Goal: Information Seeking & Learning: Learn about a topic

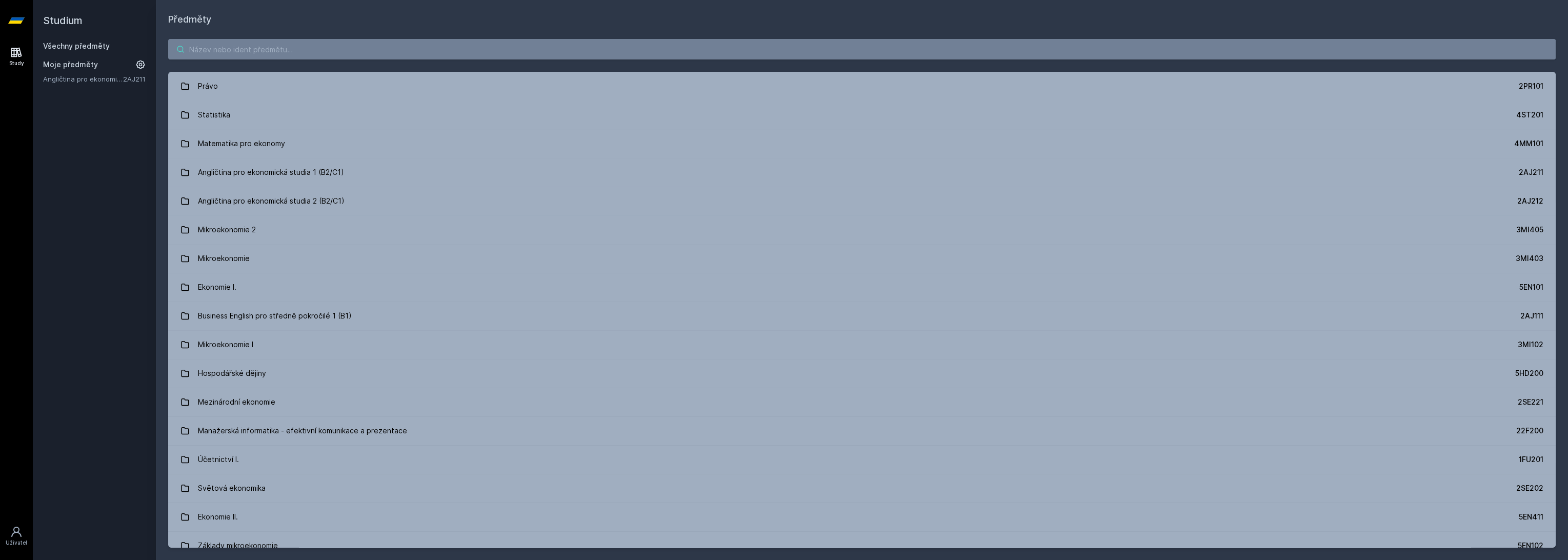
click at [314, 48] on input "search" at bounding box center [862, 49] width 1388 height 20
paste input "4IT336"
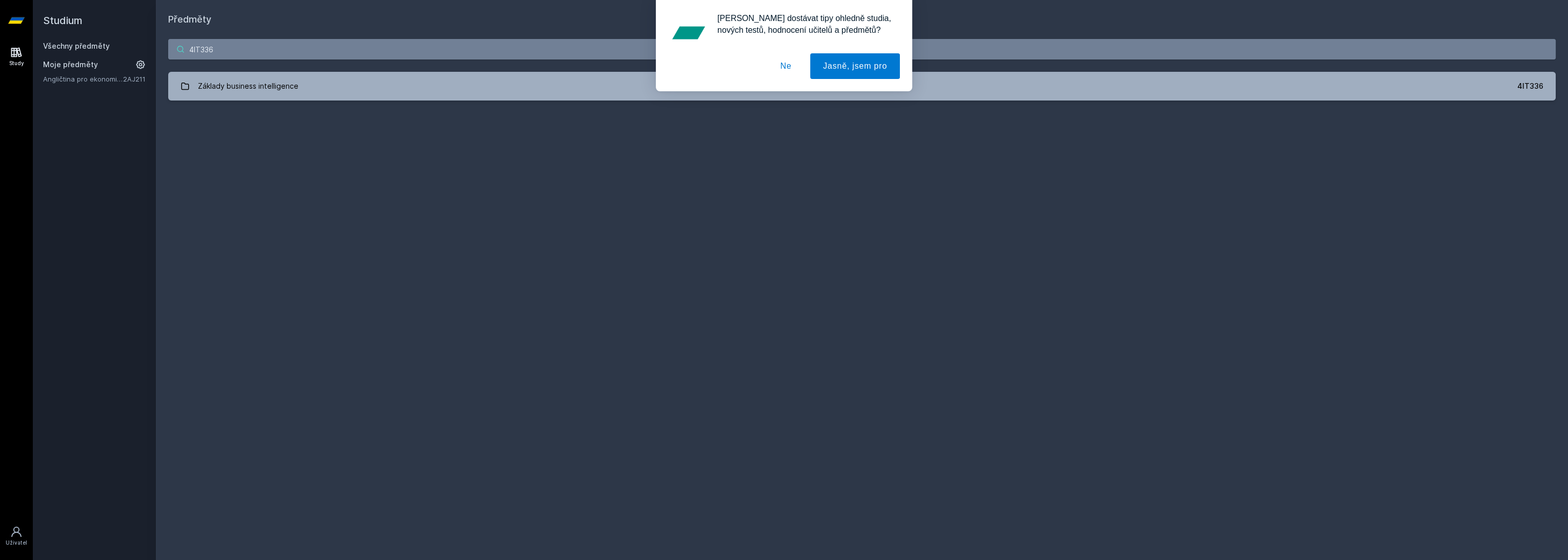
type input "4IT336"
click at [321, 82] on div "[PERSON_NAME] dostávat tipy ohledně studia, nových testů, hodnocení učitelů a p…" at bounding box center [784, 46] width 1568 height 91
drag, startPoint x: 795, startPoint y: 65, endPoint x: 772, endPoint y: 72, distance: 24.0
click at [795, 65] on button "Ne" at bounding box center [786, 67] width 37 height 26
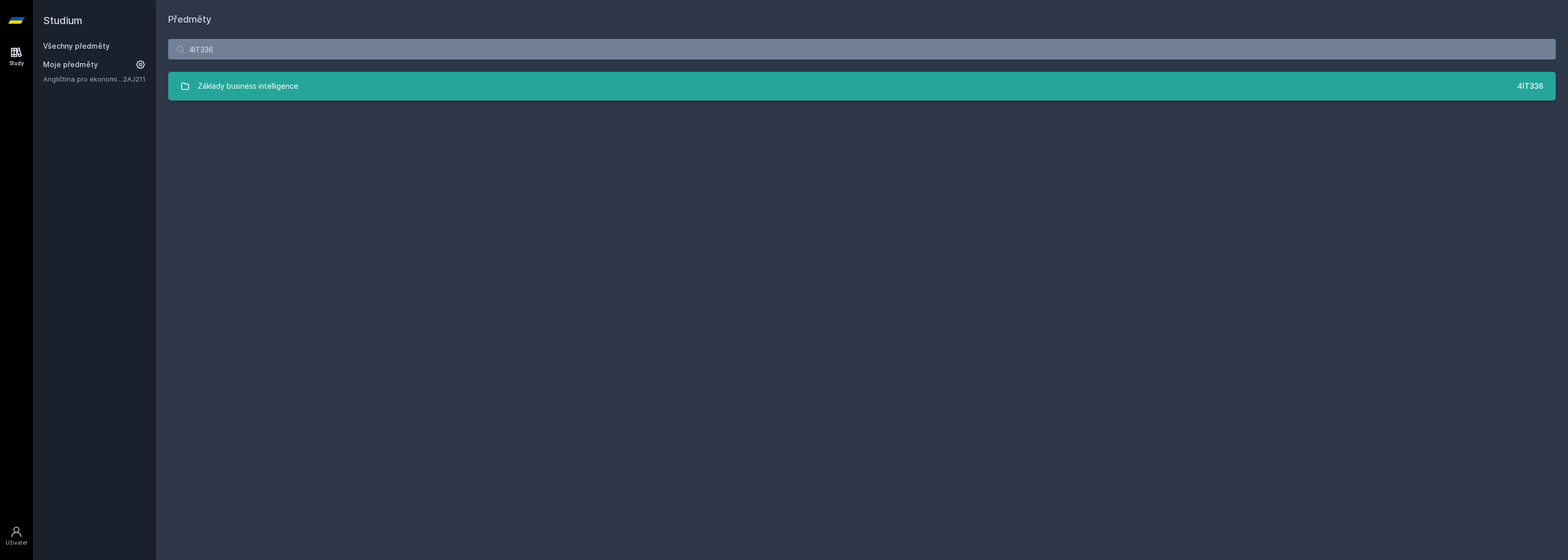
click at [528, 98] on link "Základy business intelligence 4IT336" at bounding box center [862, 85] width 1388 height 28
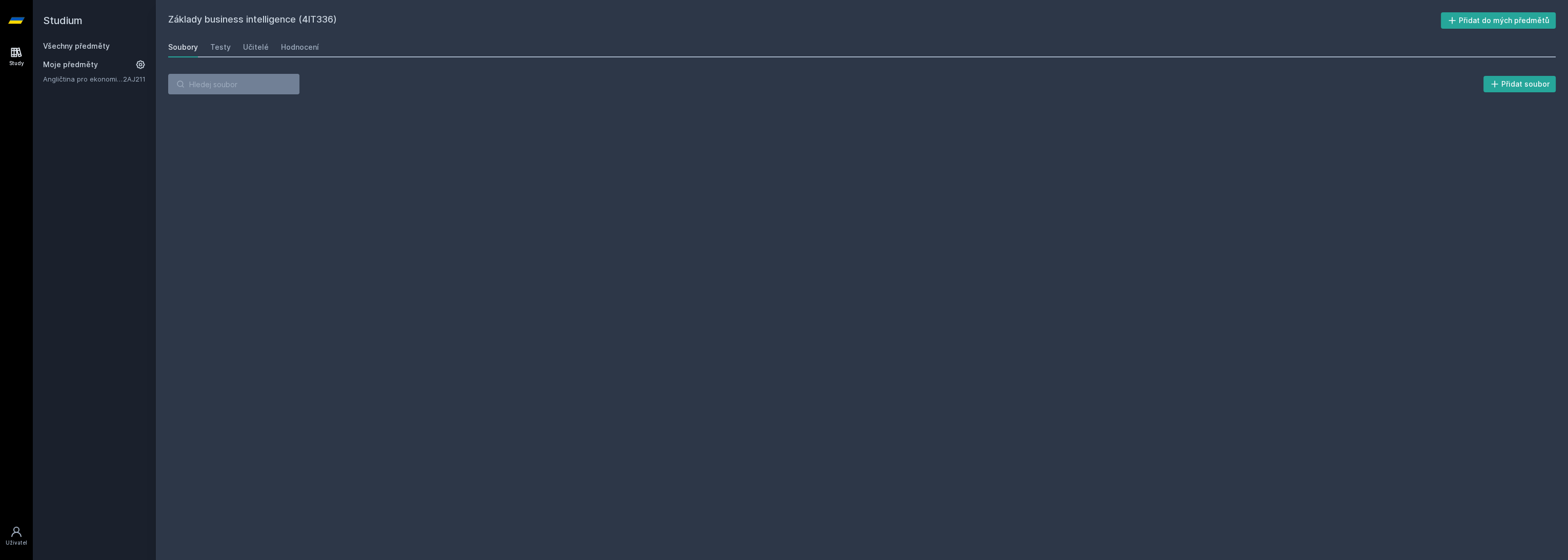
click at [322, 50] on div "Soubory Testy Učitelé Hodnocení" at bounding box center [862, 46] width 1388 height 20
click at [284, 44] on div "Hodnocení" at bounding box center [300, 47] width 38 height 11
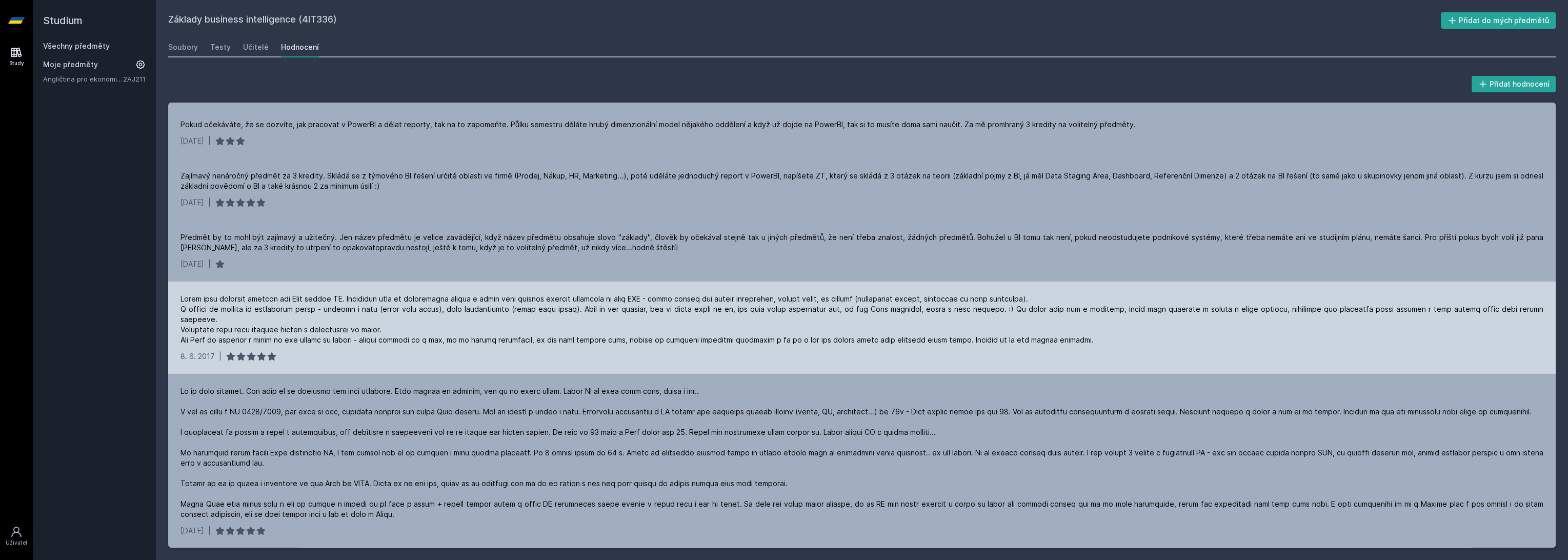
scroll to position [114, 0]
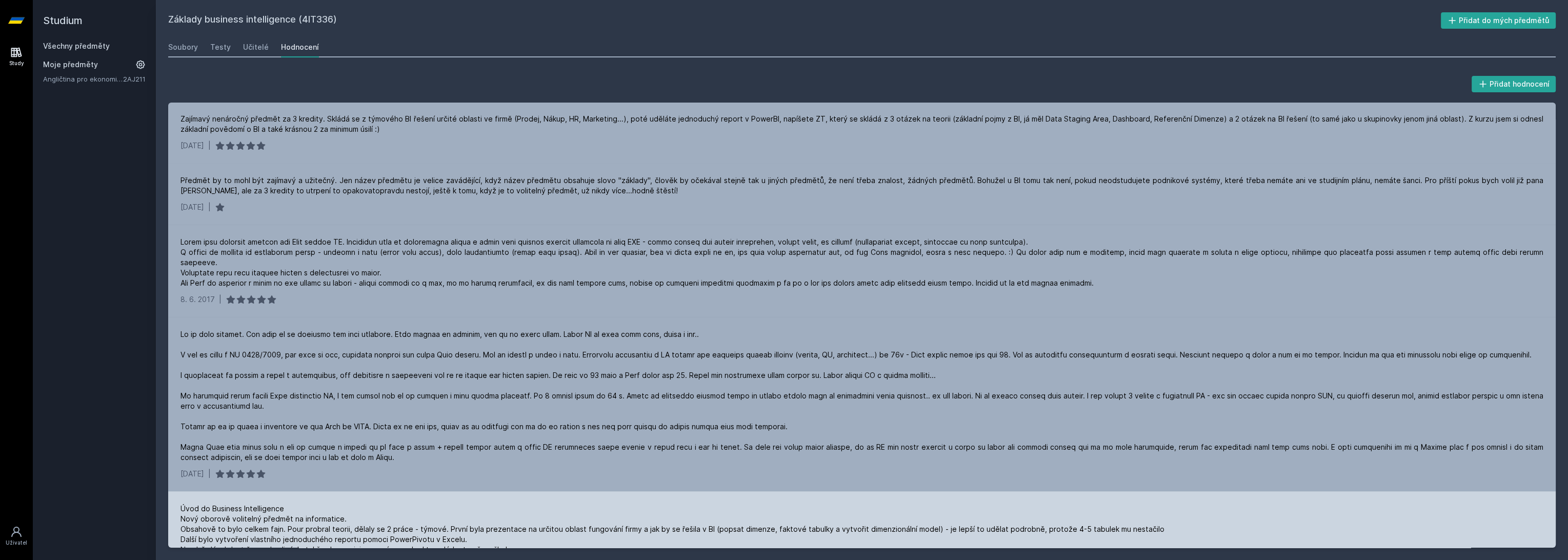
click at [327, 545] on div "Úvod do Business Intelligence Nový oborově volitelný předmět na informatice. Ob…" at bounding box center [672, 550] width 984 height 93
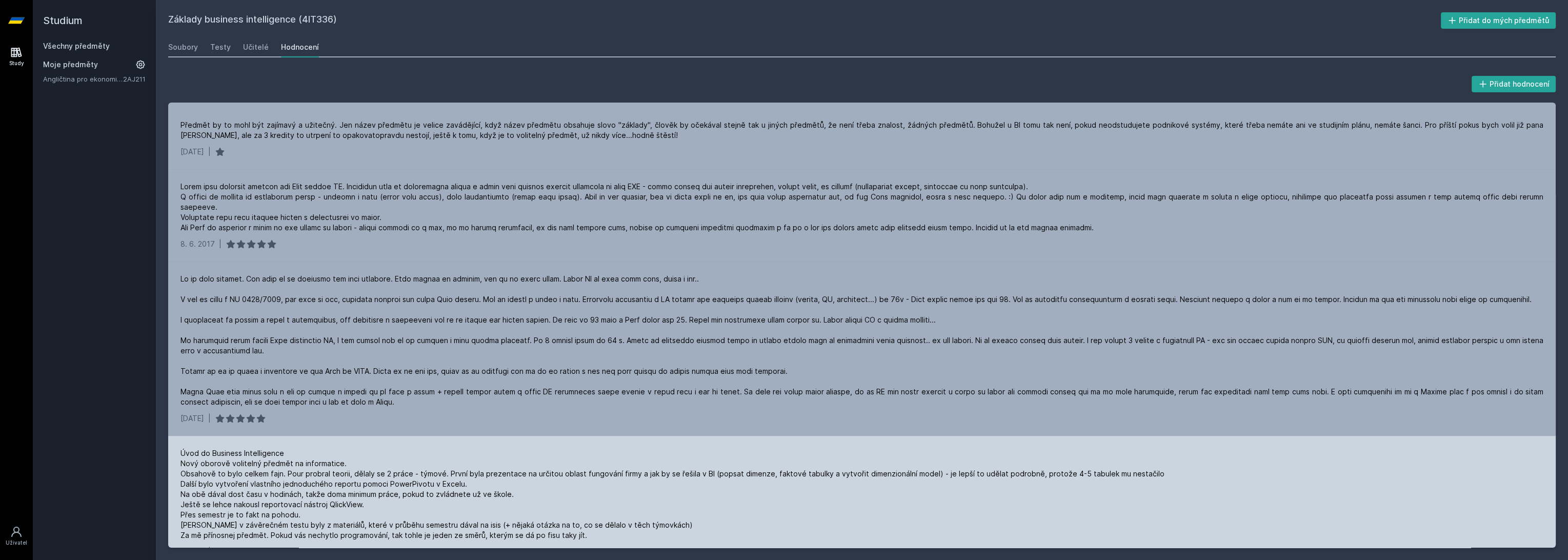
scroll to position [170, 0]
click at [422, 501] on div "Úvod do Business Intelligence Nový oborově volitelný předmět na informatice. Ob…" at bounding box center [672, 494] width 984 height 93
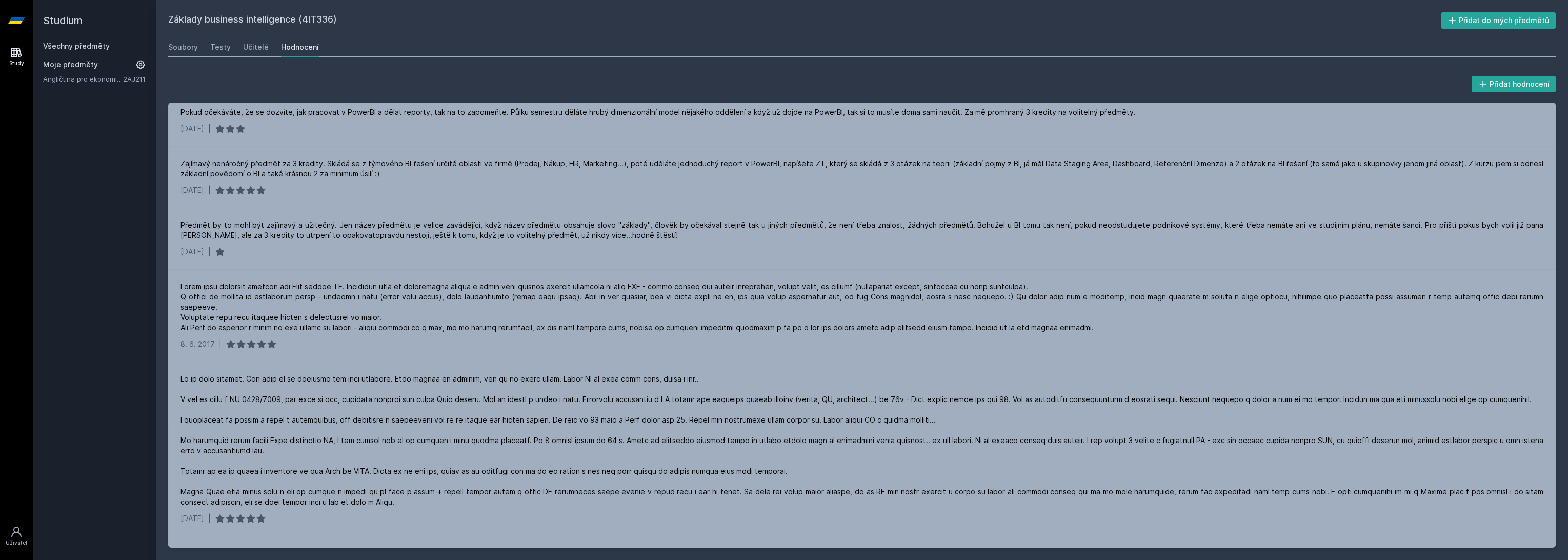
scroll to position [57, 0]
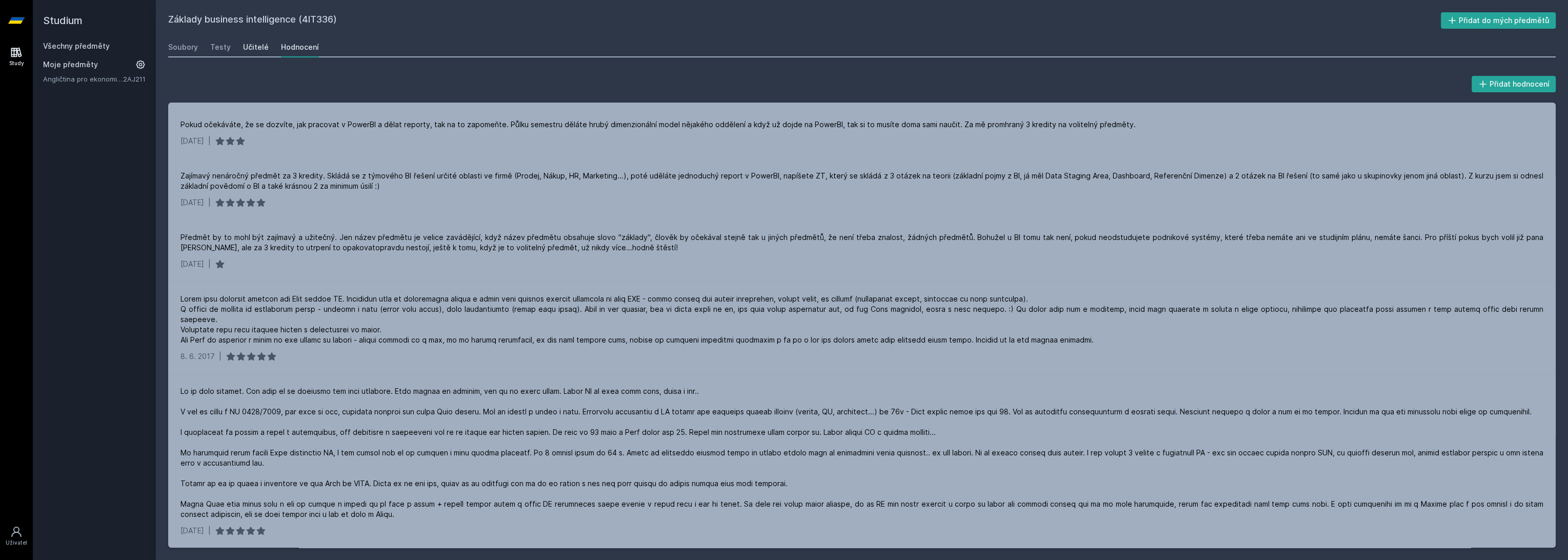
click at [243, 41] on link "Učitelé" at bounding box center [256, 46] width 26 height 20
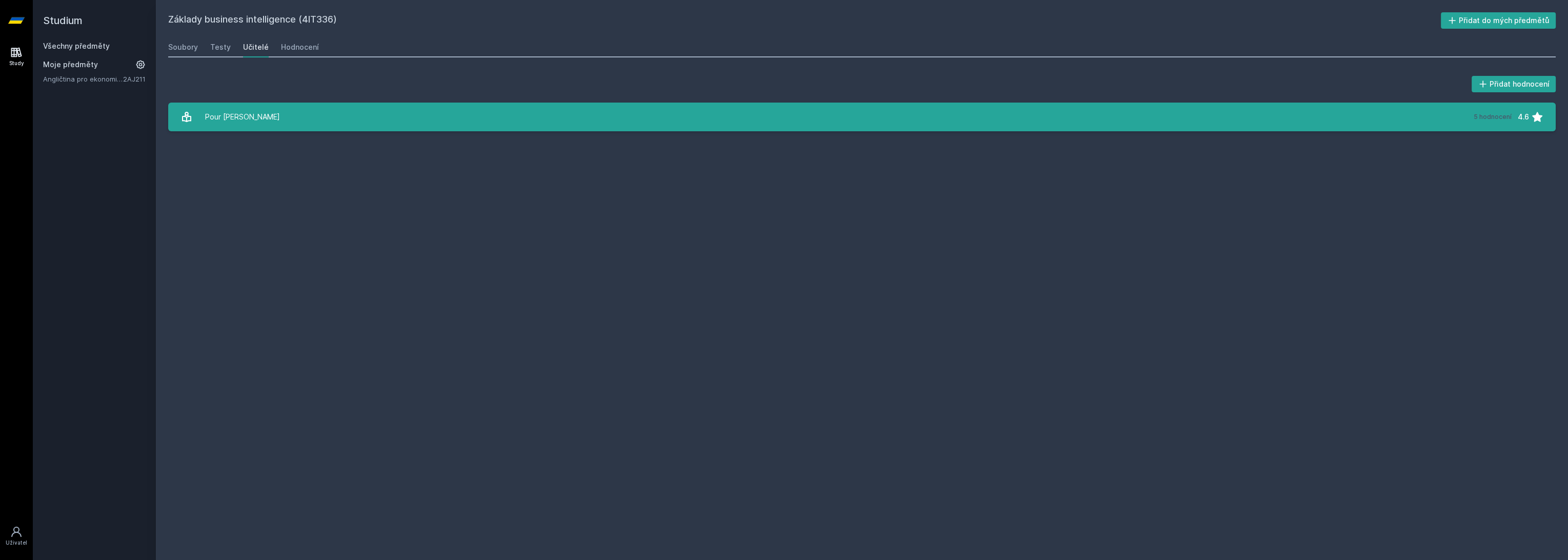
click at [318, 122] on link "Pour [PERSON_NAME][DATE] hodnocení 4.6" at bounding box center [862, 116] width 1388 height 28
